Goal: Task Accomplishment & Management: Manage account settings

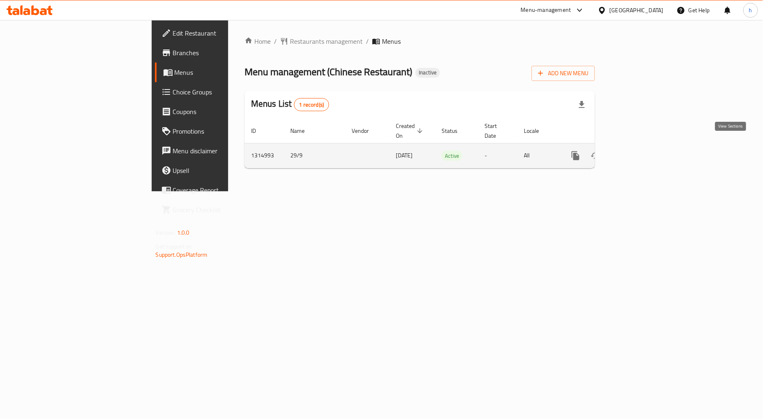
click at [638, 152] on icon "enhanced table" at bounding box center [634, 155] width 7 height 7
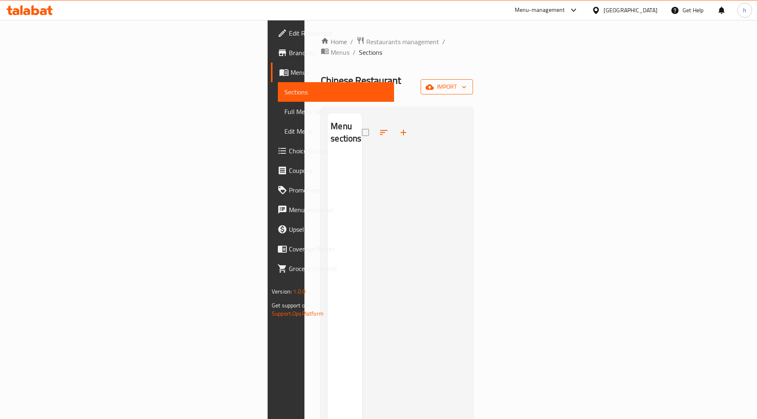
click at [433, 84] on icon "button" at bounding box center [429, 86] width 8 height 5
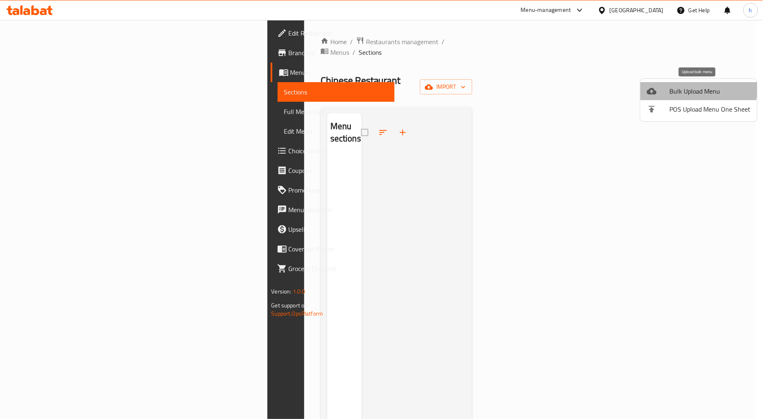
click at [697, 86] on span "Bulk Upload Menu" at bounding box center [710, 91] width 81 height 10
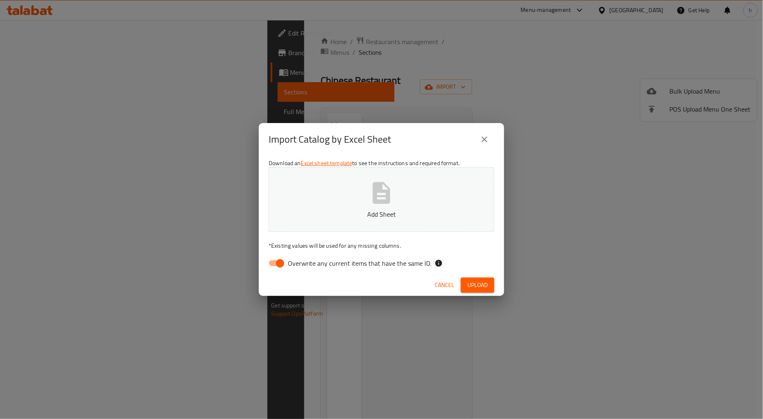
click at [277, 263] on input "Overwrite any current items that have the same ID." at bounding box center [280, 264] width 47 height 16
checkbox input "false"
click at [474, 281] on span "Upload" at bounding box center [477, 285] width 20 height 10
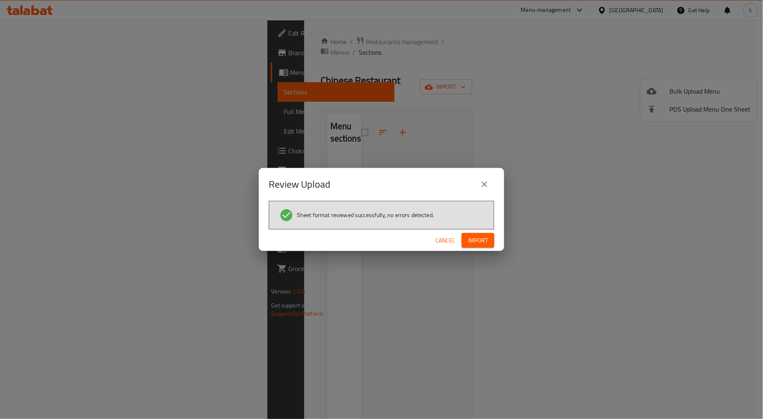
click at [478, 239] on span "Import" at bounding box center [478, 241] width 20 height 10
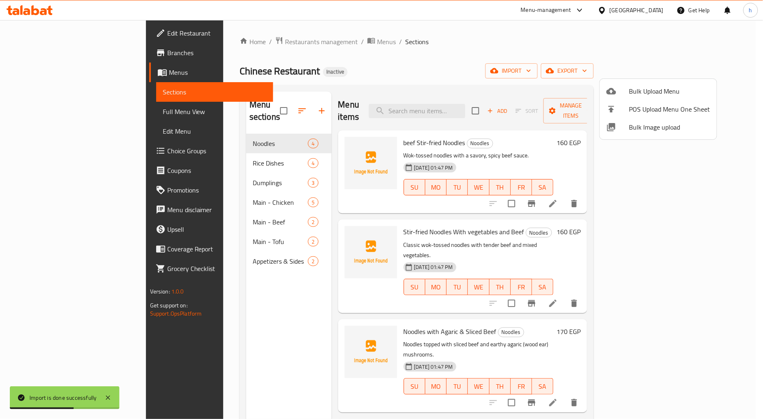
click at [29, 108] on div at bounding box center [381, 209] width 763 height 419
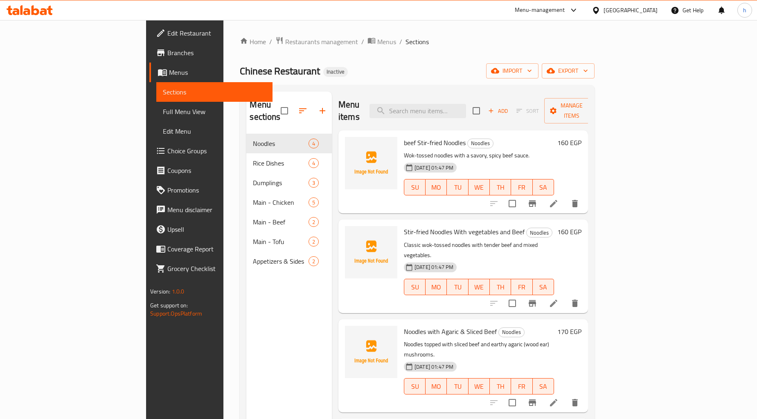
click at [163, 110] on span "Full Menu View" at bounding box center [214, 112] width 103 height 10
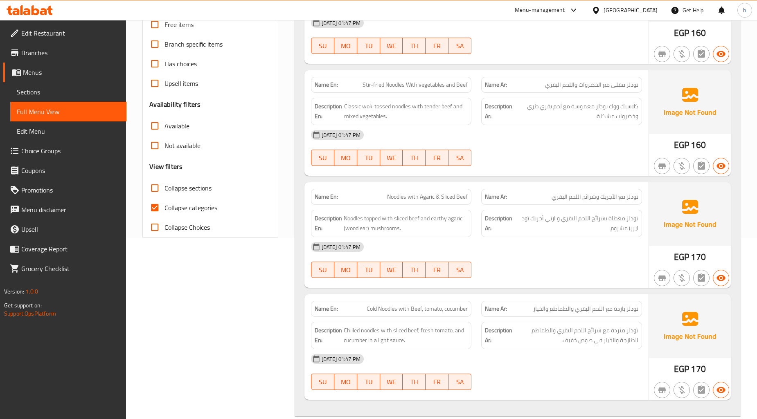
scroll to position [182, 0]
click at [193, 209] on span "Collapse categories" at bounding box center [190, 207] width 53 height 10
click at [164, 209] on input "Collapse categories" at bounding box center [155, 208] width 20 height 20
checkbox input "false"
click at [199, 190] on span "Collapse sections" at bounding box center [187, 188] width 47 height 10
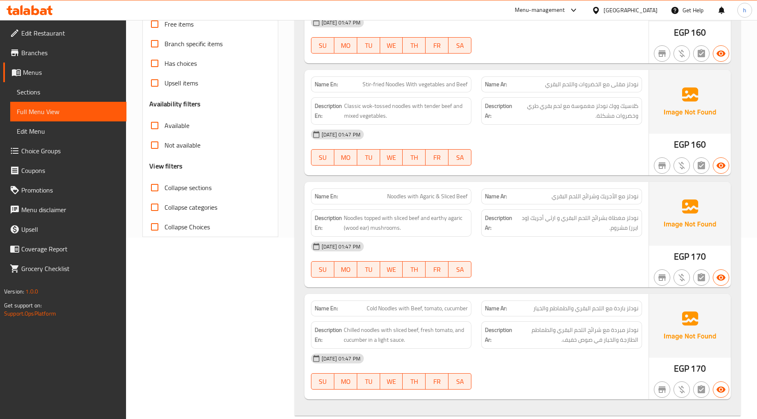
click at [164, 190] on input "Collapse sections" at bounding box center [155, 188] width 20 height 20
checkbox input "true"
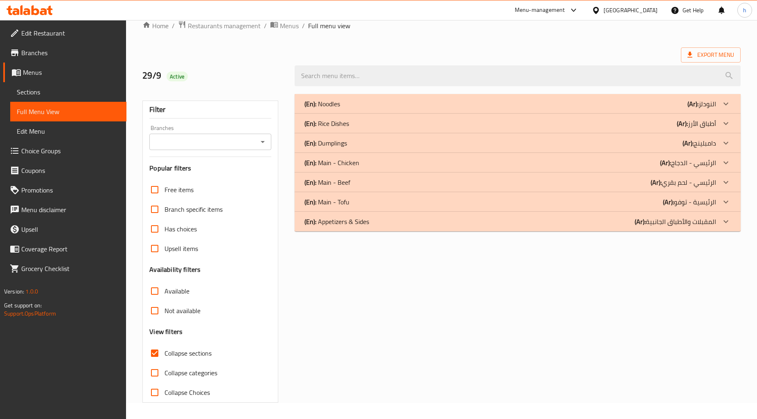
scroll to position [16, 0]
click at [207, 369] on span "Collapse categories" at bounding box center [190, 373] width 53 height 10
click at [164, 369] on input "Collapse categories" at bounding box center [155, 374] width 20 height 20
checkbox input "true"
click at [202, 352] on span "Collapse sections" at bounding box center [187, 354] width 47 height 10
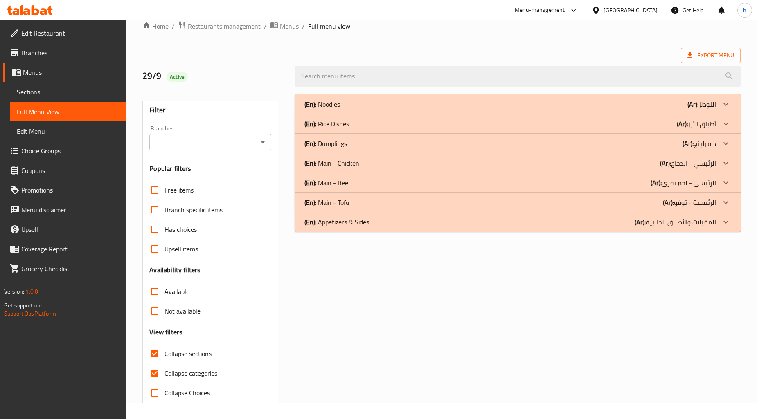
click at [164, 352] on input "Collapse sections" at bounding box center [155, 354] width 20 height 20
checkbox input "false"
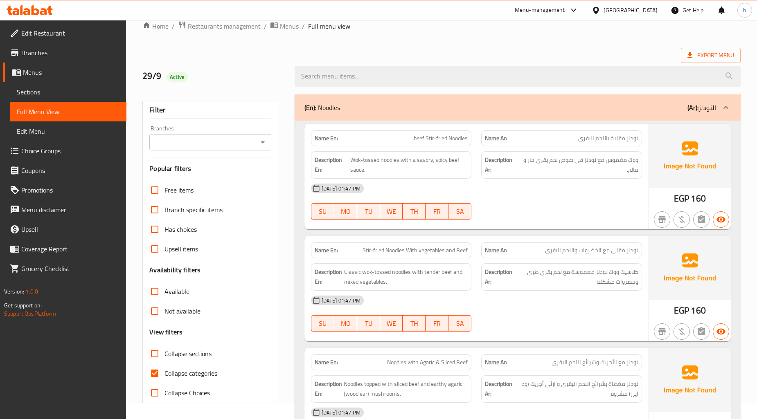
click at [610, 205] on div "[DATE] 01:47 PM SU MO TU WE TH FR SA" at bounding box center [476, 202] width 341 height 46
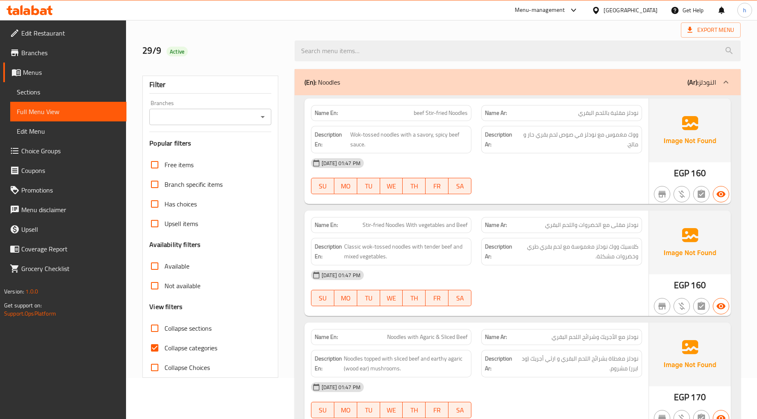
scroll to position [0, 0]
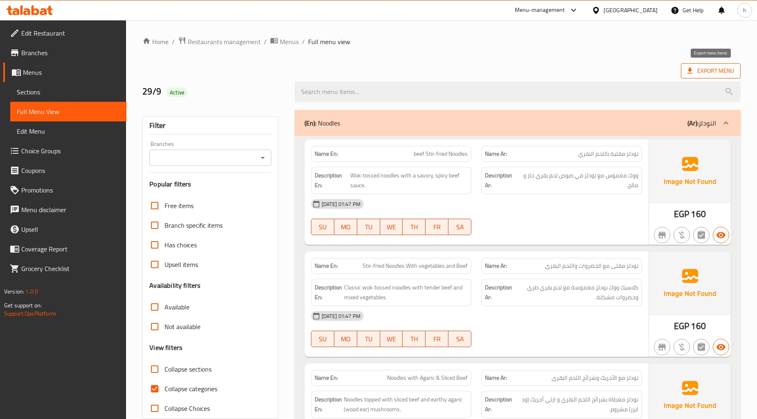
click at [718, 64] on span "Export Menu" at bounding box center [711, 70] width 60 height 15
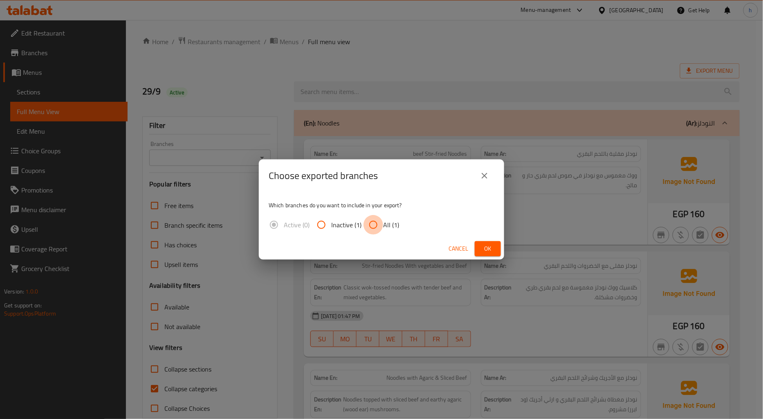
click at [378, 224] on input "All (1)" at bounding box center [374, 225] width 20 height 20
radio input "true"
click at [487, 250] on span "Ok" at bounding box center [487, 249] width 13 height 10
